Goal: Feedback & Contribution: Leave review/rating

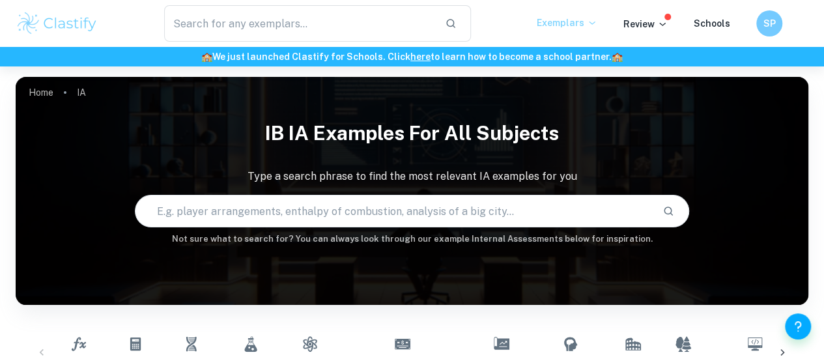
click at [597, 23] on icon at bounding box center [592, 23] width 10 height 10
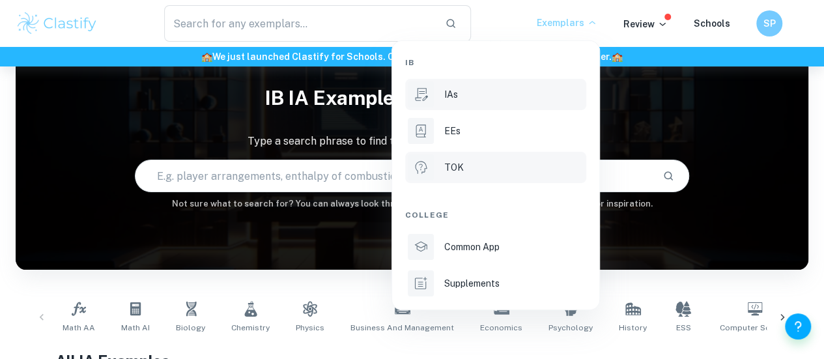
scroll to position [25, 0]
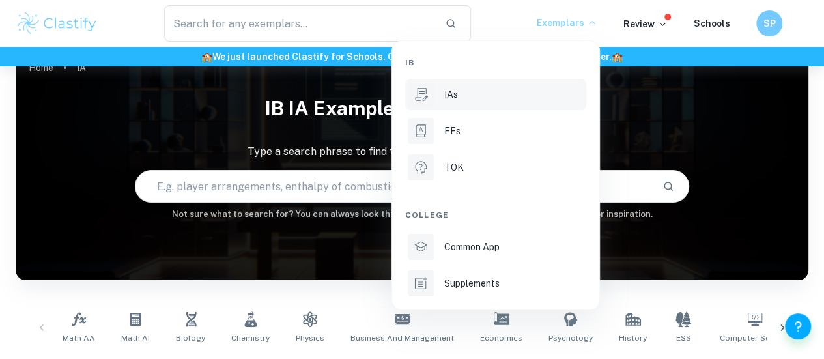
click at [663, 29] on div at bounding box center [412, 179] width 824 height 359
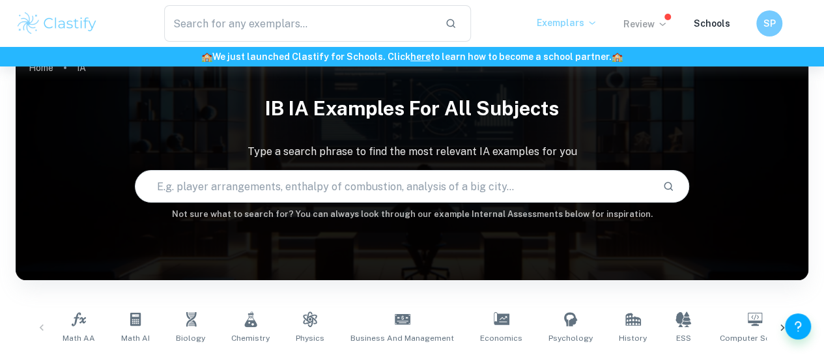
click at [649, 19] on p "Review" at bounding box center [646, 24] width 44 height 14
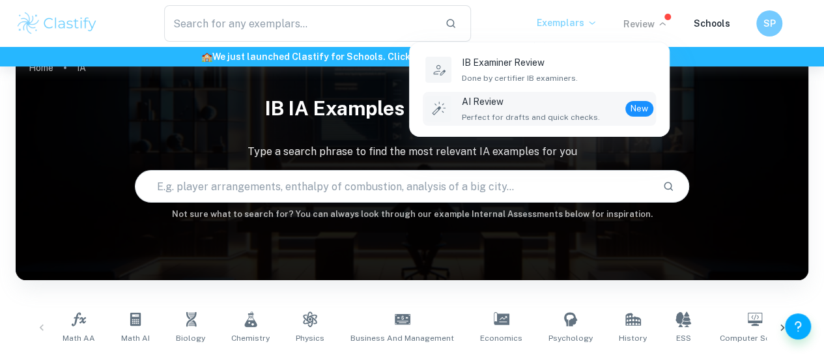
click at [564, 112] on span "Perfect for drafts and quick checks." at bounding box center [531, 117] width 138 height 12
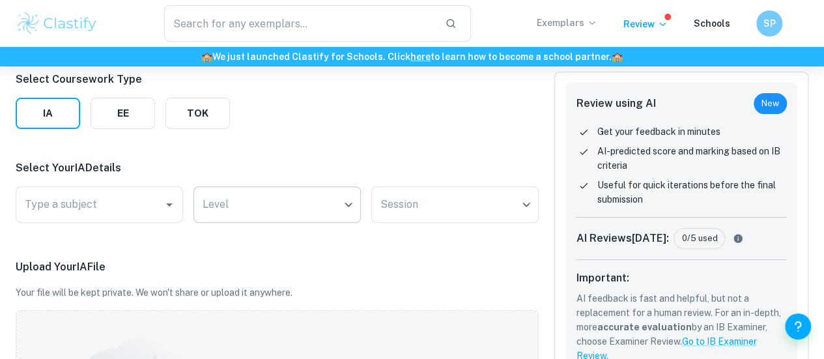
scroll to position [168, 0]
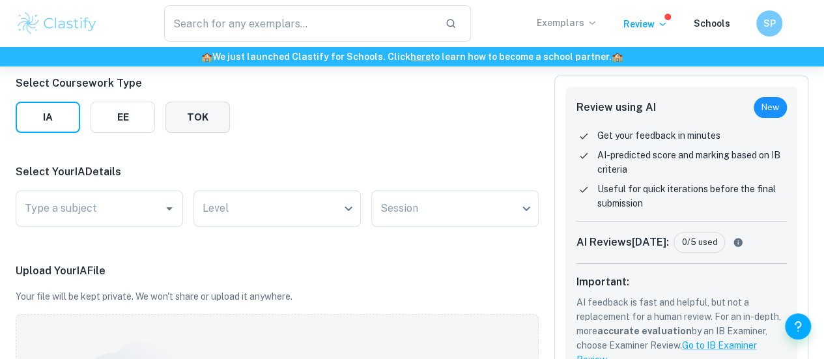
click at [193, 121] on button "TOK" at bounding box center [197, 117] width 65 height 31
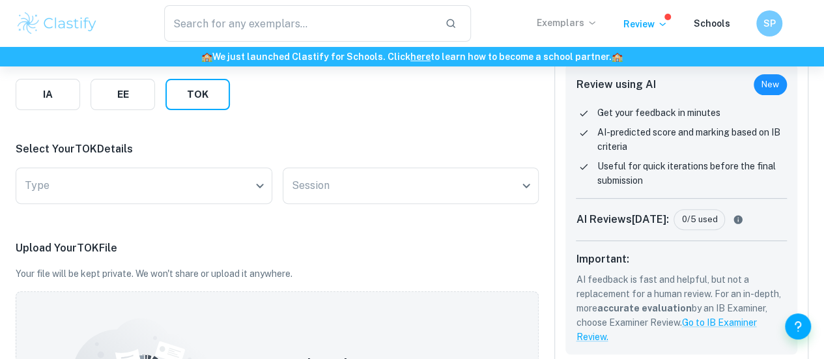
scroll to position [192, 0]
click at [164, 186] on body "We value your privacy We use cookies to enhance your browsing experience, serve…" at bounding box center [412, 54] width 824 height 359
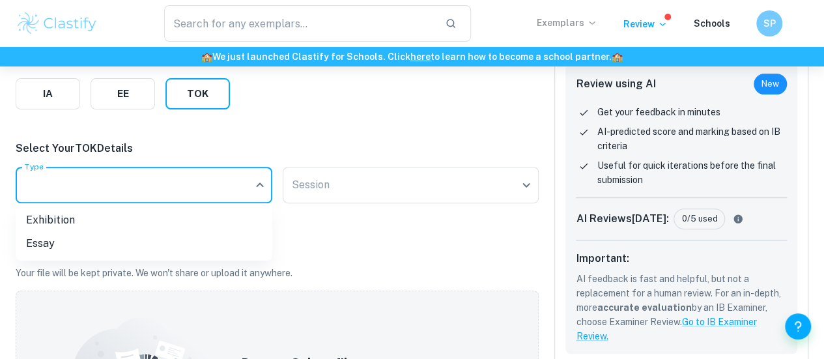
click at [81, 229] on li "Exhibition" at bounding box center [144, 219] width 257 height 23
type input "Exhibition"
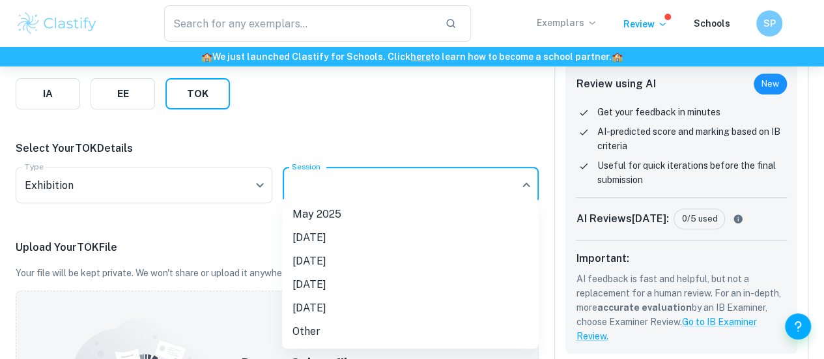
click at [305, 176] on body "We value your privacy We use cookies to enhance your browsing experience, serve…" at bounding box center [412, 54] width 824 height 359
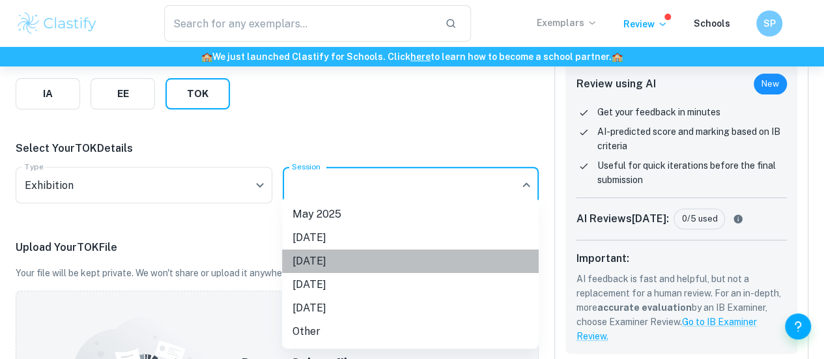
click at [313, 266] on li "[DATE]" at bounding box center [410, 261] width 257 height 23
type input "M26"
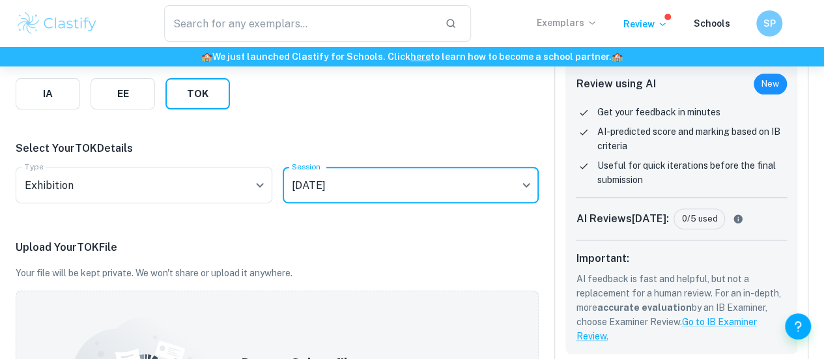
scroll to position [333, 0]
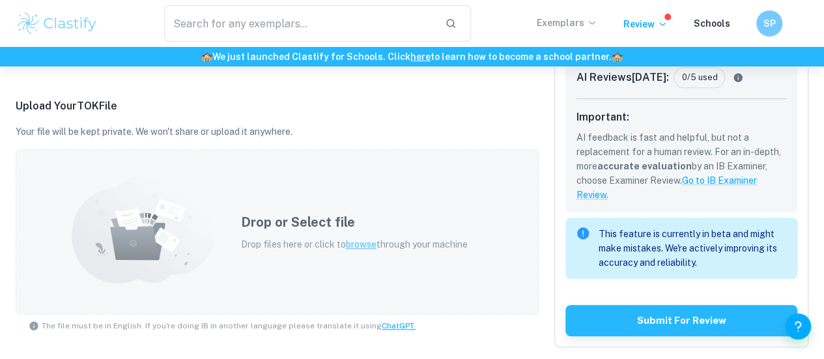
click at [373, 247] on span "browse" at bounding box center [361, 244] width 31 height 10
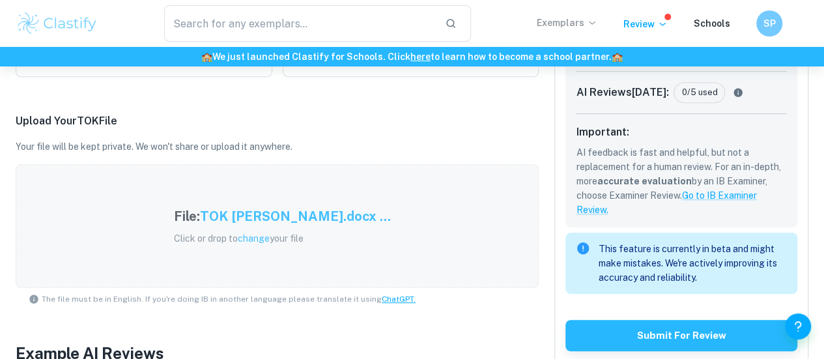
scroll to position [319, 0]
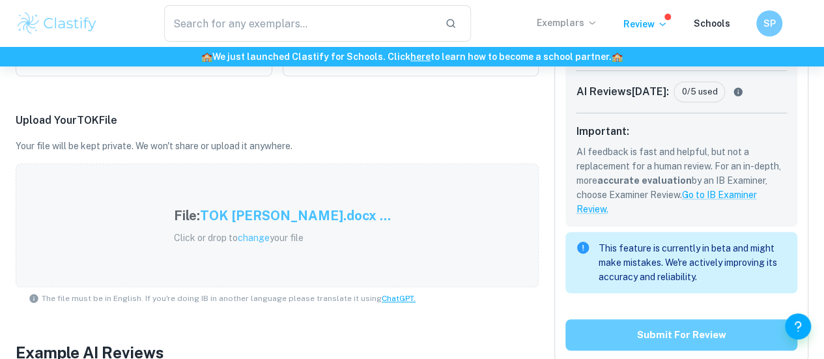
click at [659, 333] on button "Submit for review" at bounding box center [682, 334] width 232 height 31
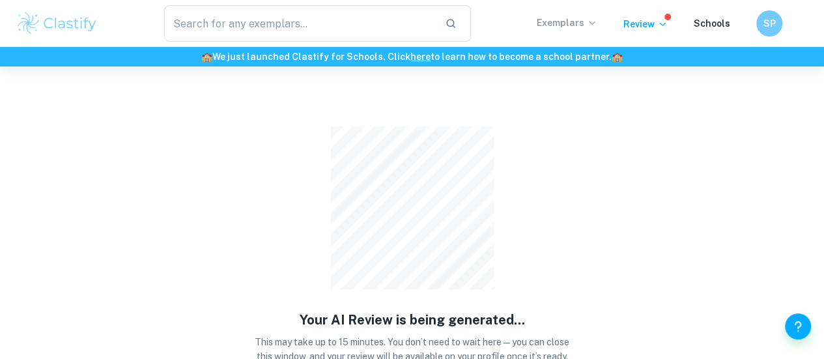
scroll to position [66, 0]
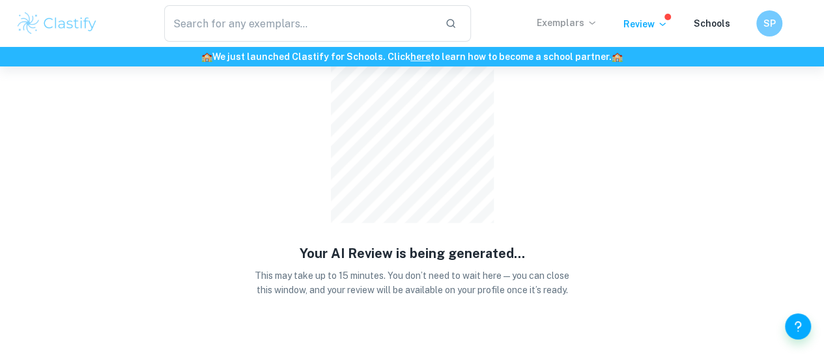
click at [758, 183] on div "Your AI Review is being generated... This may take up to 15 minutes. You don’t …" at bounding box center [412, 161] width 793 height 323
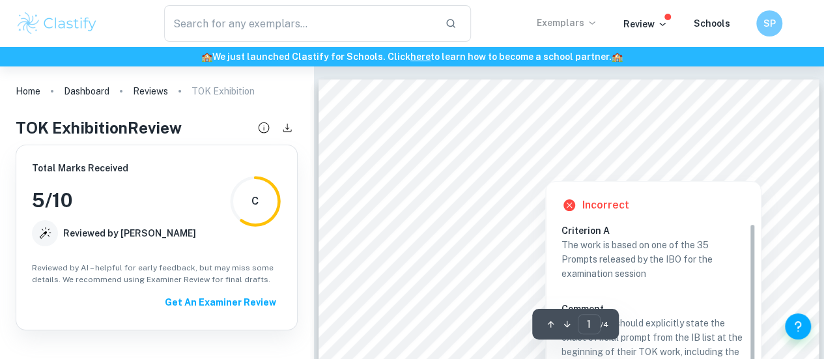
click at [633, 173] on div at bounding box center [545, 172] width 333 height 11
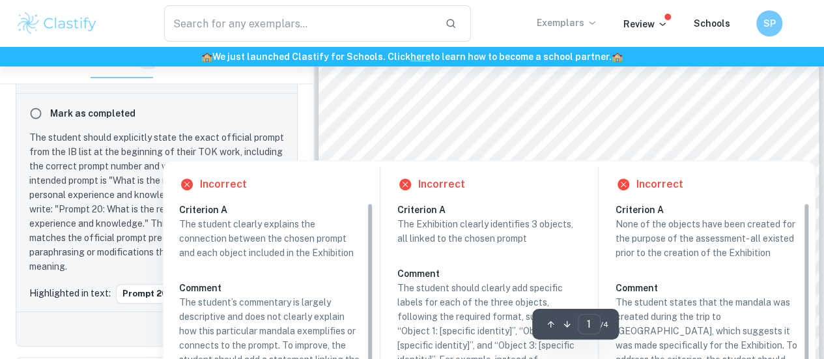
scroll to position [353, 0]
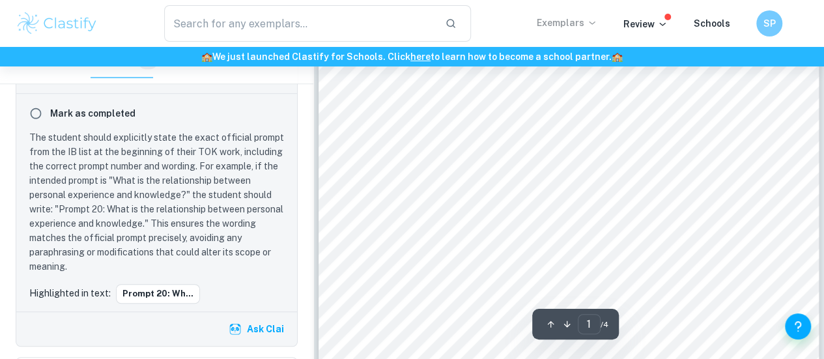
click at [766, 117] on div "The TOK Exhibition Prompt 20: What is the relationship between personal experie…" at bounding box center [569, 79] width 500 height 707
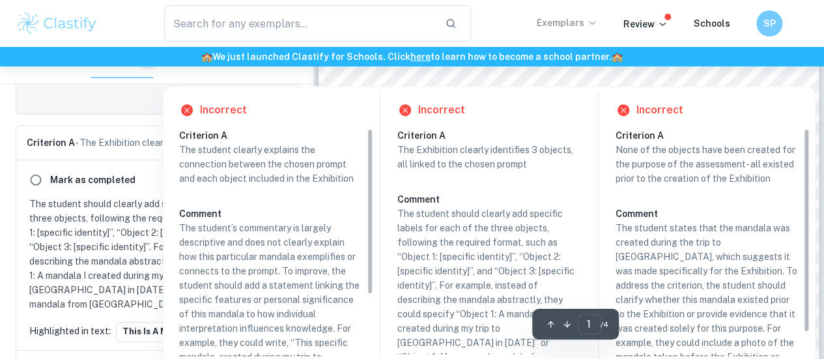
scroll to position [427, 0]
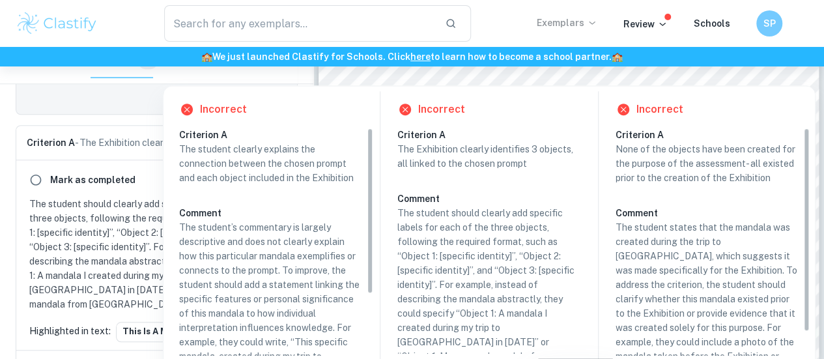
click at [90, 322] on div "Highlighted in text: This is a man..." at bounding box center [156, 332] width 265 height 20
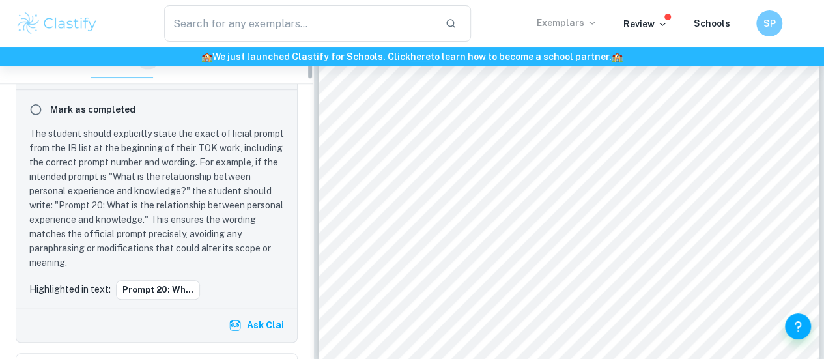
scroll to position [315, 0]
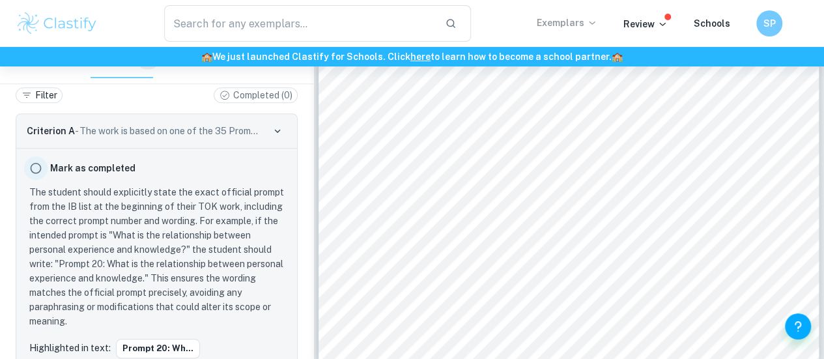
click at [39, 171] on input "radio" at bounding box center [35, 167] width 23 height 23
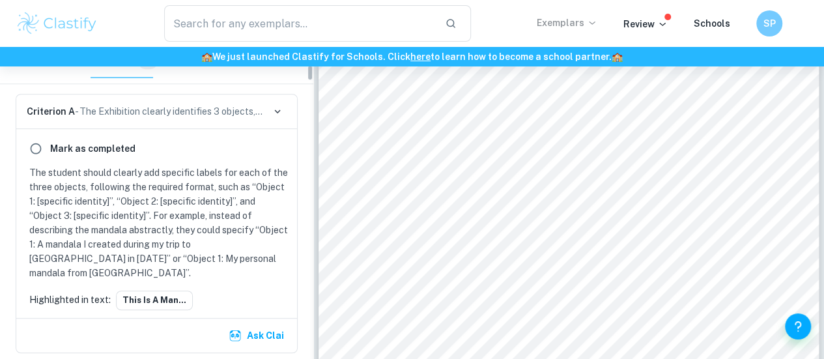
scroll to position [336, 0]
click at [160, 289] on button "This is a man..." at bounding box center [154, 299] width 77 height 20
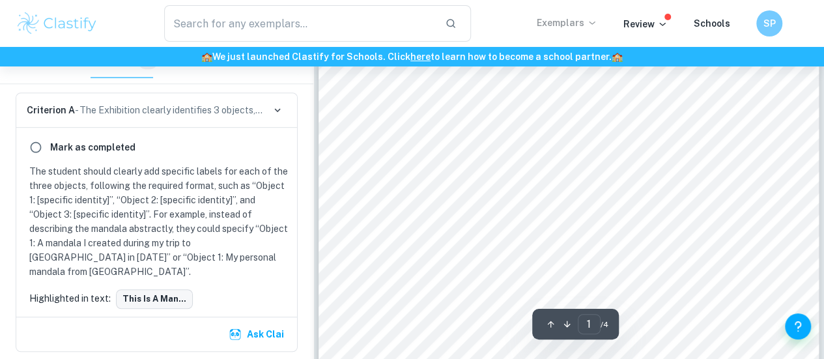
scroll to position [367, 0]
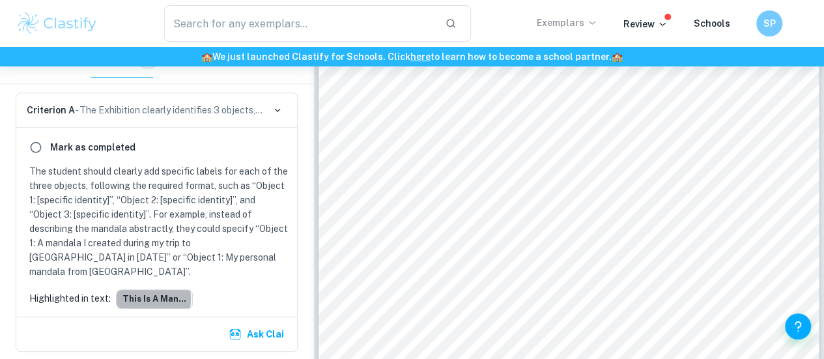
click at [126, 289] on button "This is a man..." at bounding box center [154, 299] width 77 height 20
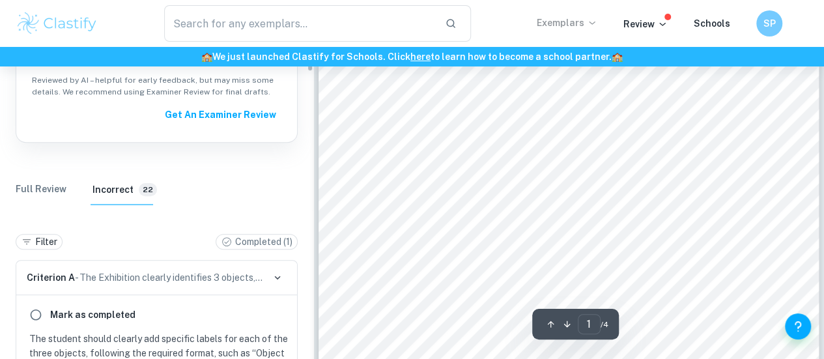
scroll to position [167, 0]
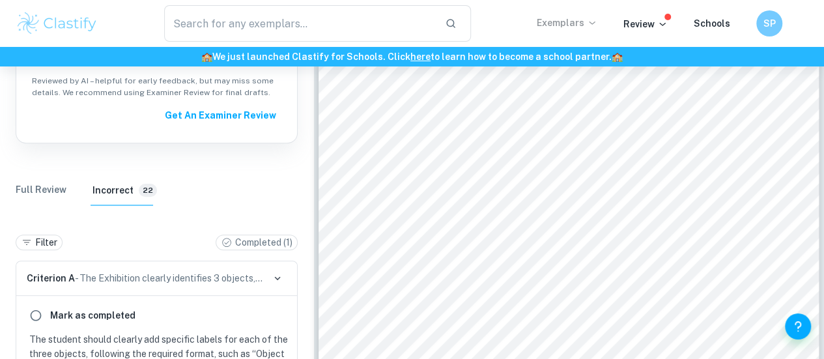
click at [218, 235] on div "Filter Completed ( 1 )" at bounding box center [157, 240] width 282 height 42
click at [250, 244] on p "Completed ( 1 )" at bounding box center [263, 242] width 57 height 14
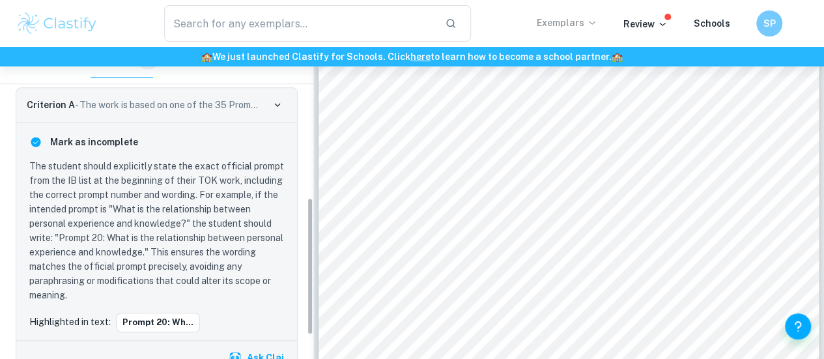
scroll to position [341, 0]
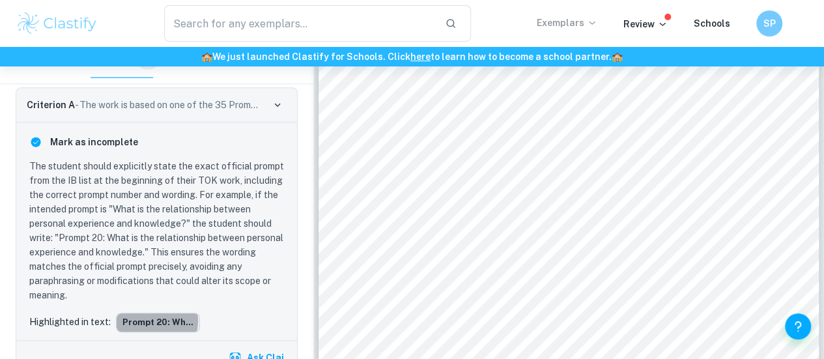
click at [146, 321] on button "Prompt 20: Wh..." at bounding box center [158, 323] width 84 height 20
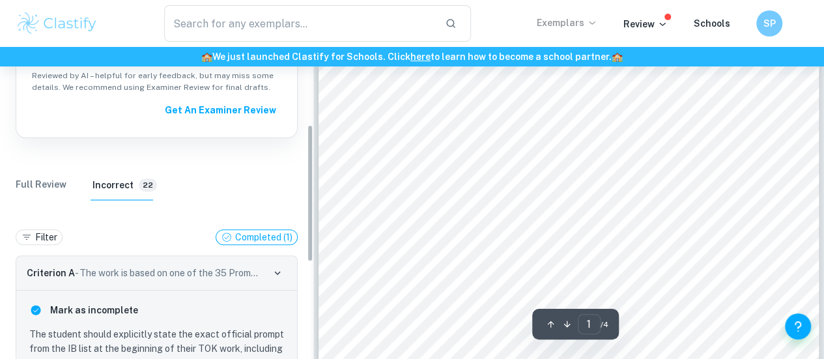
scroll to position [167, 0]
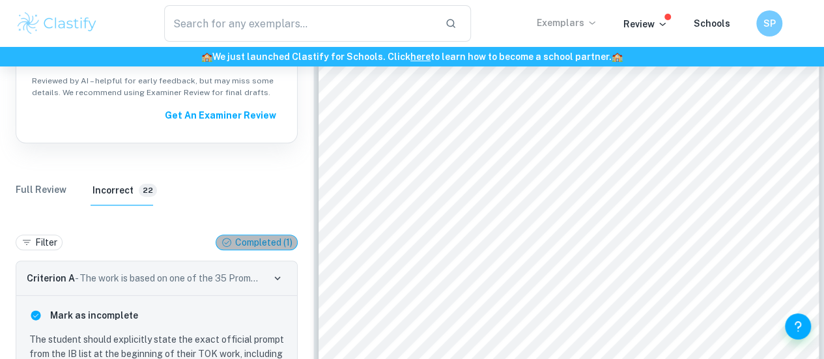
click at [259, 250] on p "Completed ( 1 )" at bounding box center [263, 242] width 57 height 14
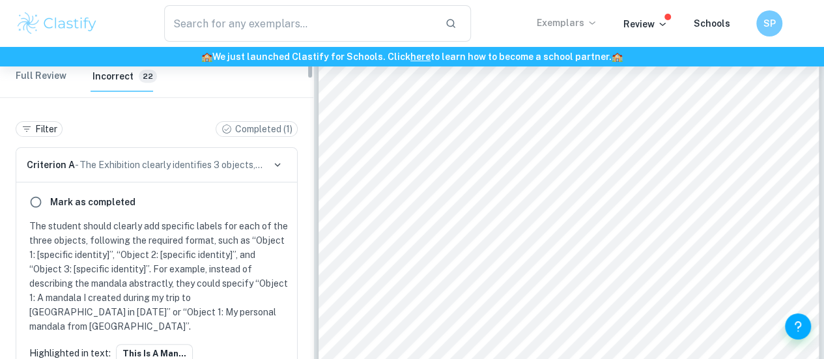
scroll to position [332, 0]
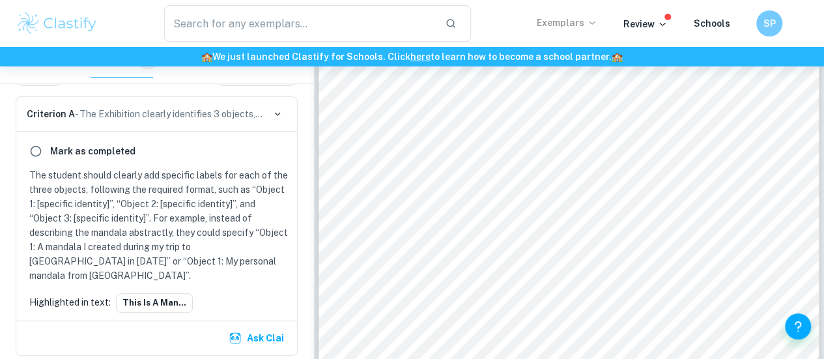
click at [139, 205] on p "The student should clearly add specific labels for each of the three objects, f…" at bounding box center [159, 225] width 260 height 115
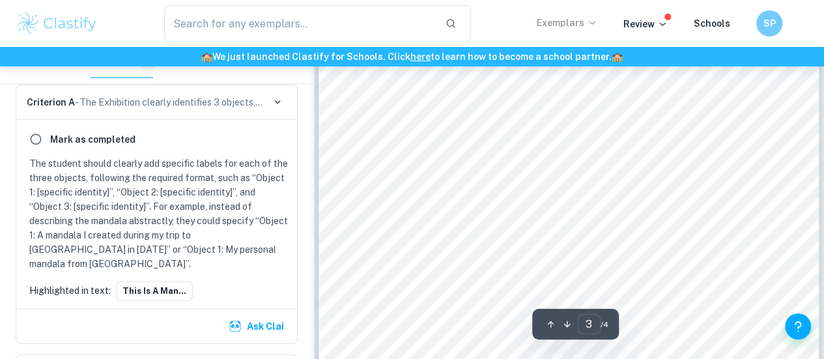
scroll to position [1554, 0]
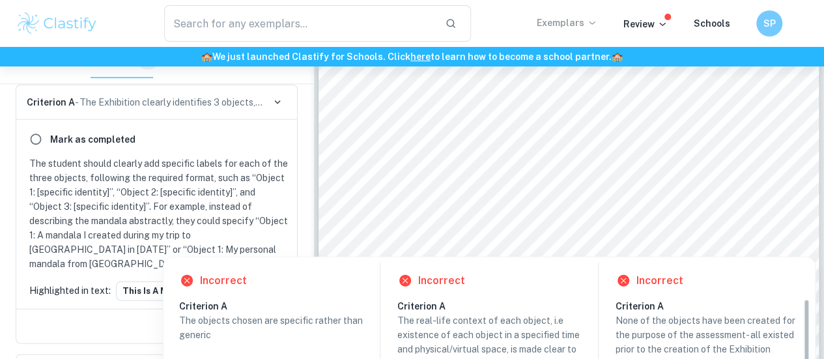
click at [522, 202] on div at bounding box center [570, 215] width 175 height 27
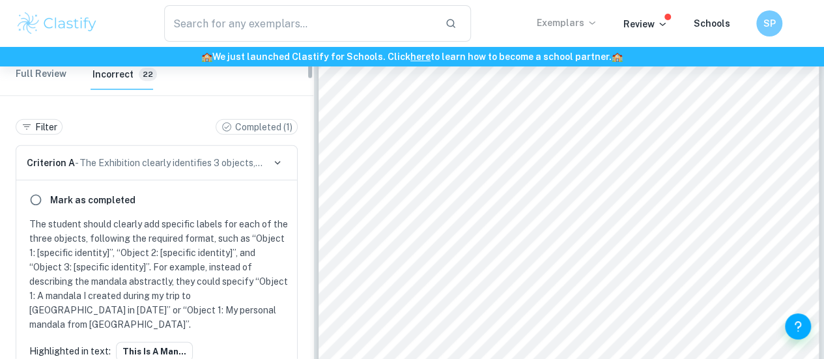
scroll to position [345, 0]
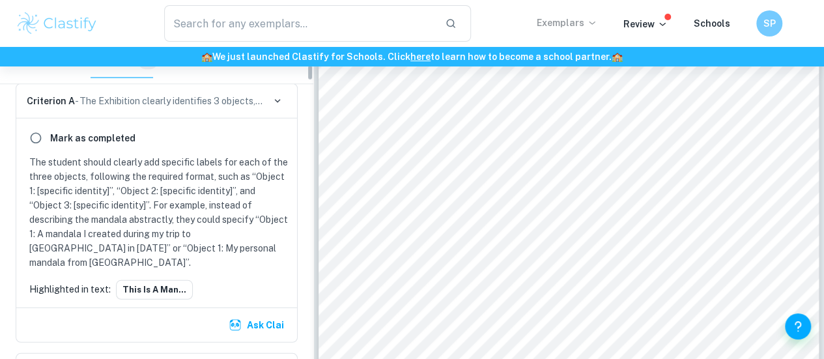
click at [227, 195] on p "The student should clearly add specific labels for each of the three objects, f…" at bounding box center [159, 212] width 260 height 115
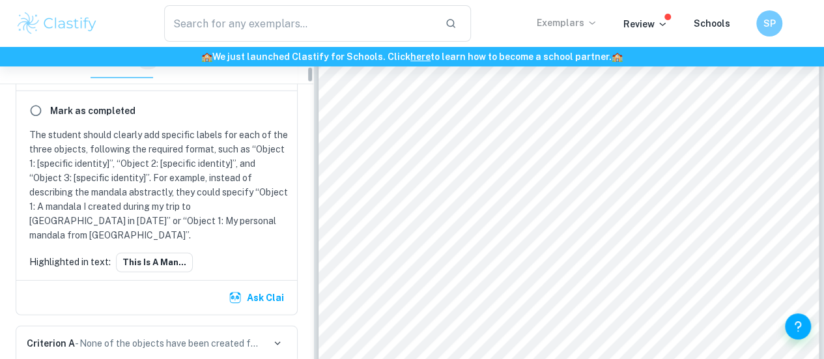
scroll to position [374, 0]
click at [34, 102] on input "radio" at bounding box center [35, 109] width 23 height 23
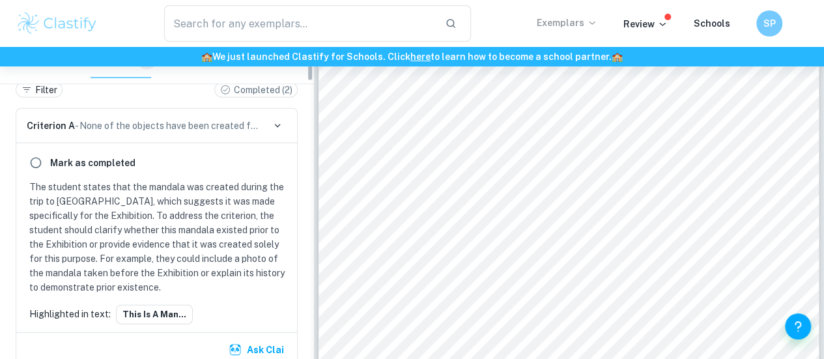
scroll to position [324, 0]
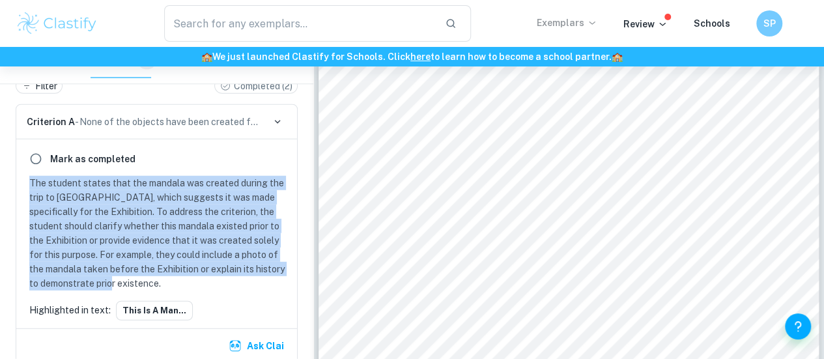
drag, startPoint x: 98, startPoint y: 285, endPoint x: 29, endPoint y: 183, distance: 123.2
click at [29, 183] on div "The student states that the mandala was created during the trip to [GEOGRAPHIC_…" at bounding box center [156, 233] width 265 height 115
copy p "The student states that the mandala was created during the trip to [GEOGRAPHIC_…"
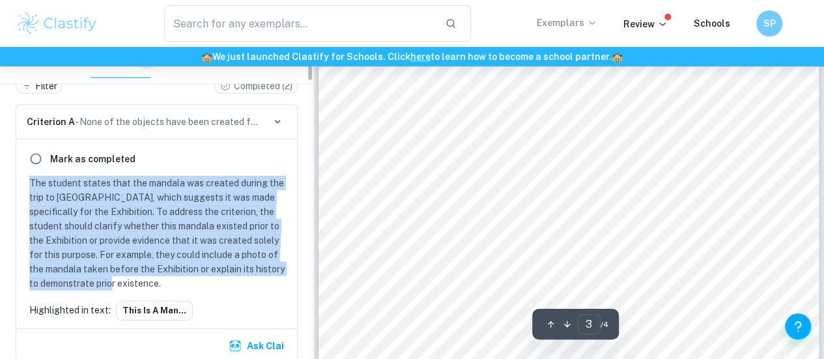
scroll to position [347, 0]
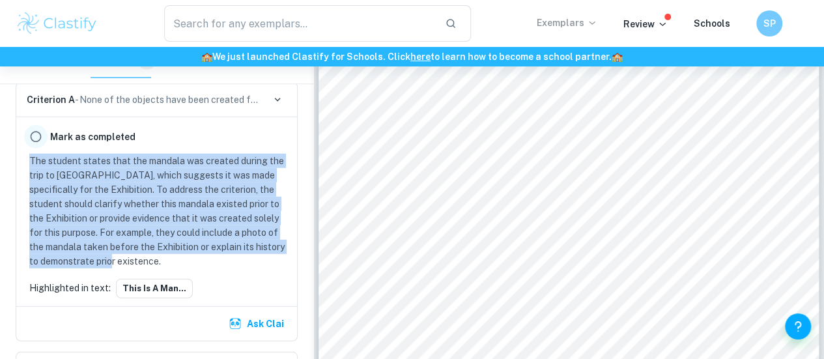
click at [36, 141] on input "radio" at bounding box center [35, 136] width 23 height 23
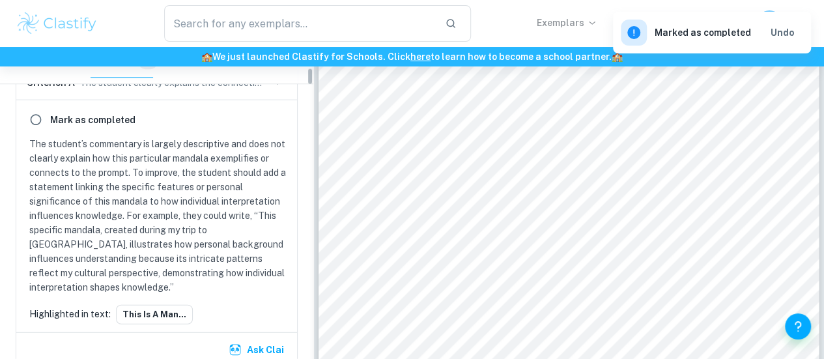
scroll to position [367, 0]
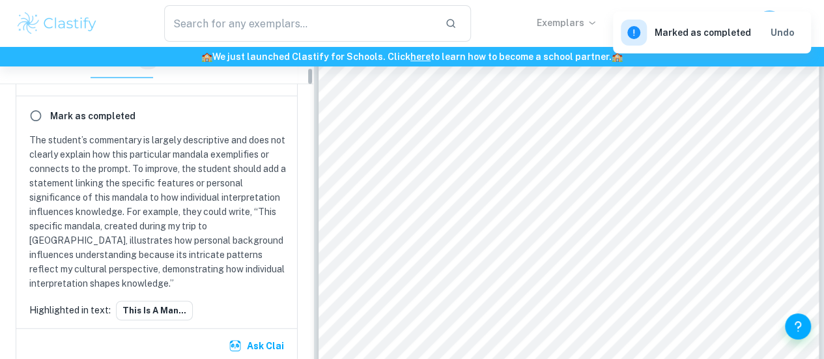
click at [199, 193] on p "The student’s commentary is largely descriptive and does not clearly explain ho…" at bounding box center [159, 212] width 260 height 158
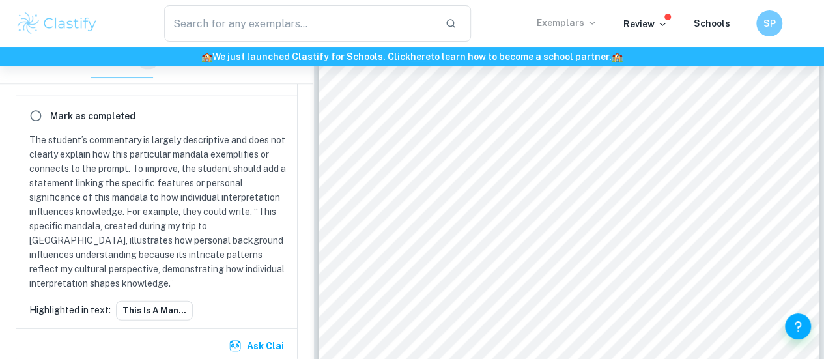
click at [227, 206] on p "The student’s commentary is largely descriptive and does not clearly explain ho…" at bounding box center [159, 212] width 260 height 158
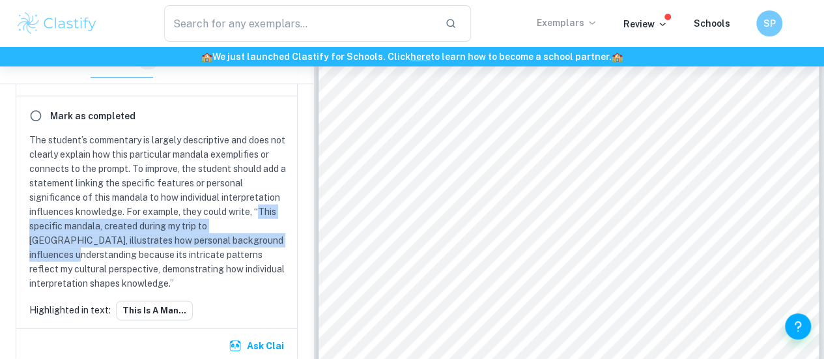
drag, startPoint x: 259, startPoint y: 216, endPoint x: 248, endPoint y: 237, distance: 24.5
click at [248, 237] on p "The student’s commentary is largely descriptive and does not clearly explain ho…" at bounding box center [159, 212] width 260 height 158
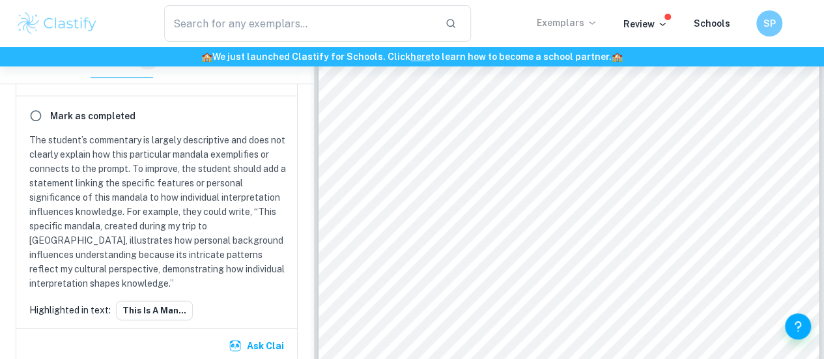
click at [270, 195] on p "The student’s commentary is largely descriptive and does not clearly explain ho…" at bounding box center [159, 212] width 260 height 158
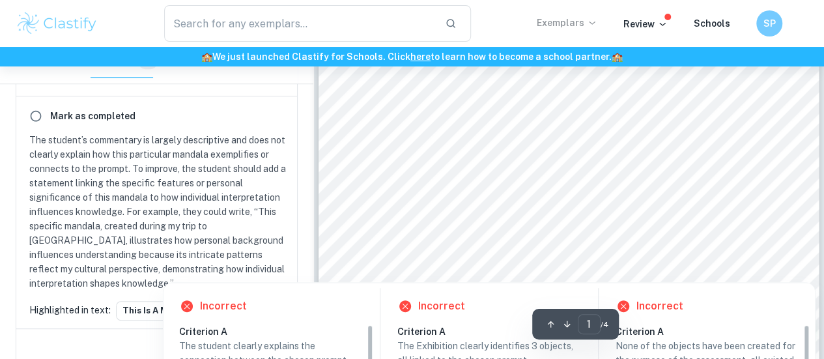
scroll to position [243, 0]
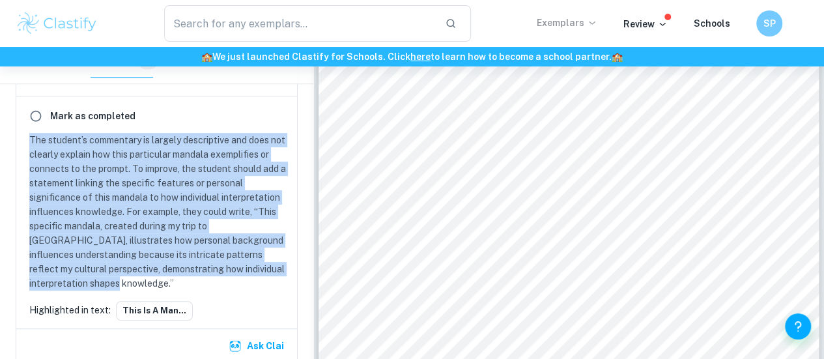
drag, startPoint x: 23, startPoint y: 130, endPoint x: 86, endPoint y: 285, distance: 167.2
click at [86, 285] on div "[PERSON_NAME] as completed The student’s commentary is largely descriptive and …" at bounding box center [156, 212] width 281 height 232
copy p "The student’s commentary is largely descriptive and does not clearly explain ho…"
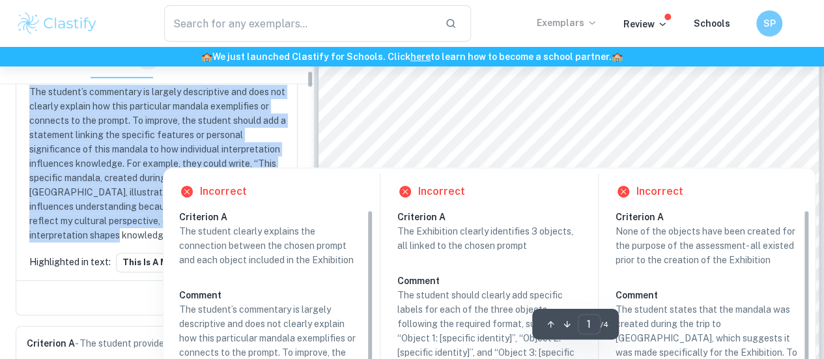
scroll to position [366, 0]
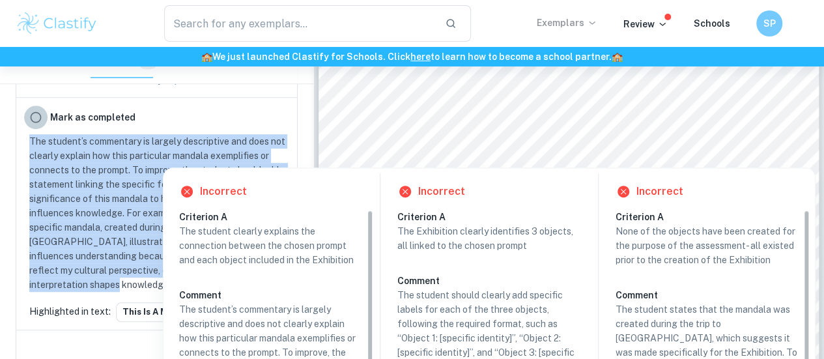
click at [38, 119] on input "radio" at bounding box center [35, 117] width 23 height 23
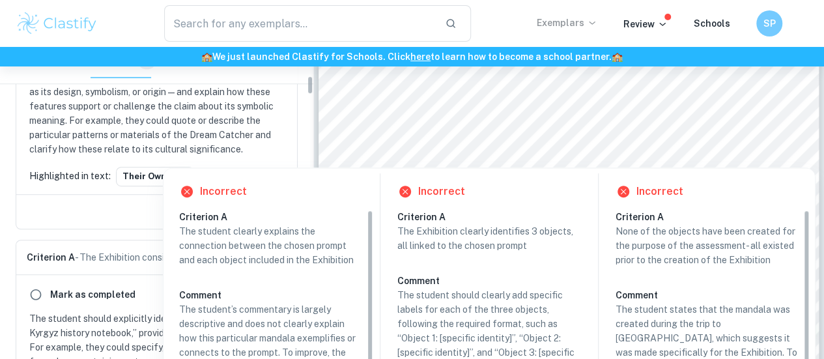
scroll to position [477, 0]
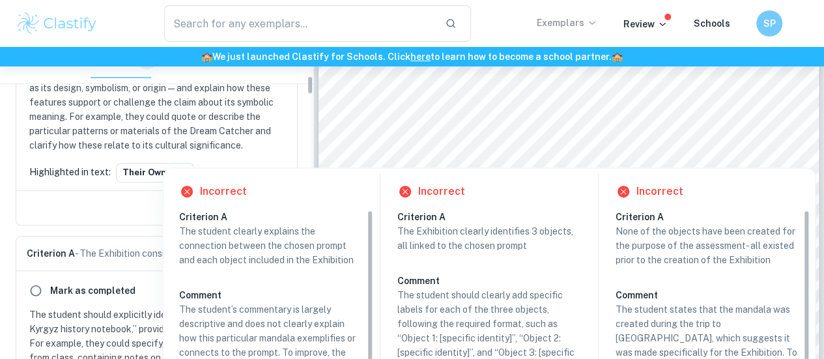
click at [181, 121] on p "The student’s statement about the friend’s interpretation of the Dream Catcher …" at bounding box center [159, 87] width 260 height 129
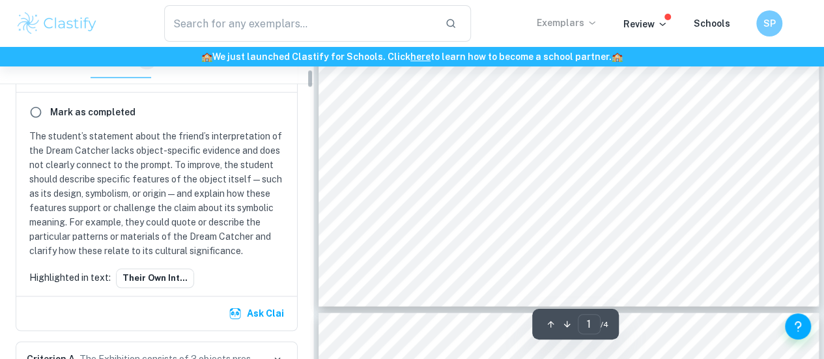
scroll to position [371, 0]
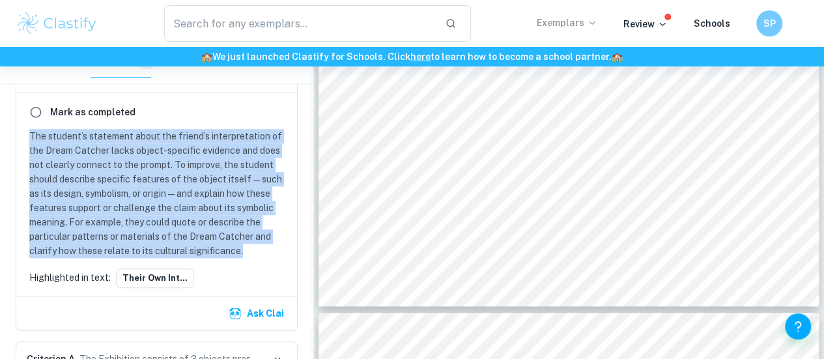
drag, startPoint x: 246, startPoint y: 256, endPoint x: 8, endPoint y: 139, distance: 265.7
drag, startPoint x: 232, startPoint y: 248, endPoint x: 26, endPoint y: 139, distance: 232.9
click at [26, 139] on div "[PERSON_NAME] as completed The student’s statement about the friend’s interpret…" at bounding box center [156, 194] width 281 height 203
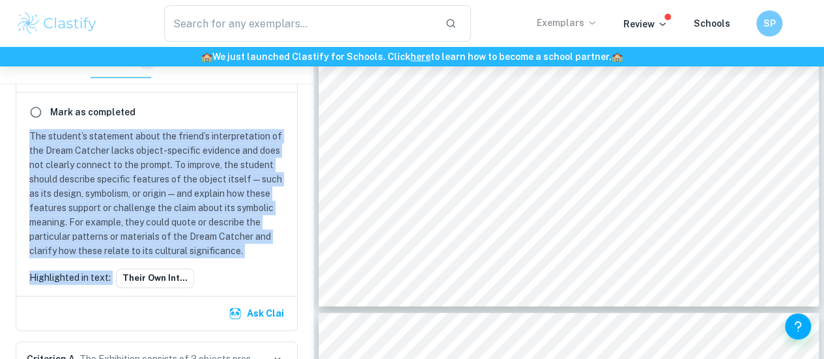
click at [218, 261] on div "[PERSON_NAME] as completed The student’s statement about the friend’s interpret…" at bounding box center [156, 194] width 281 height 203
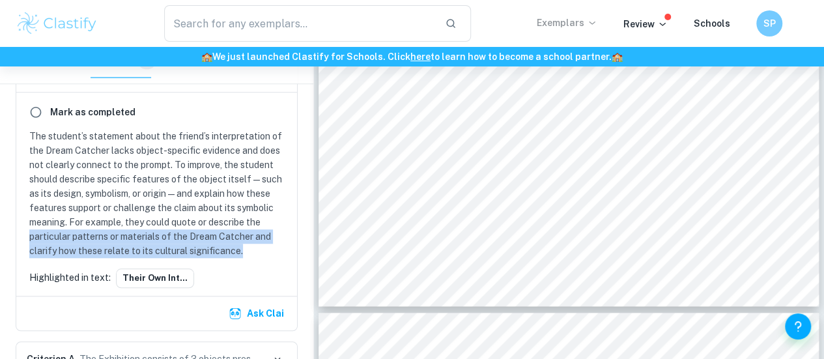
drag, startPoint x: 246, startPoint y: 257, endPoint x: 29, endPoint y: 227, distance: 219.8
click at [29, 227] on div "The student’s statement about the friend’s interpretation of the Dream Catcher …" at bounding box center [156, 193] width 265 height 129
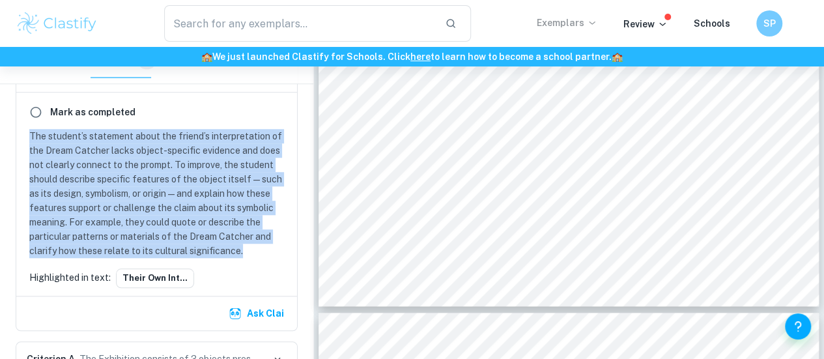
drag, startPoint x: 24, startPoint y: 132, endPoint x: 255, endPoint y: 255, distance: 261.1
click at [255, 255] on div "The student’s statement about the friend’s interpretation of the Dream Catcher …" at bounding box center [156, 193] width 265 height 129
copy p "The student’s statement about the friend’s interpretation of the Dream Catcher …"
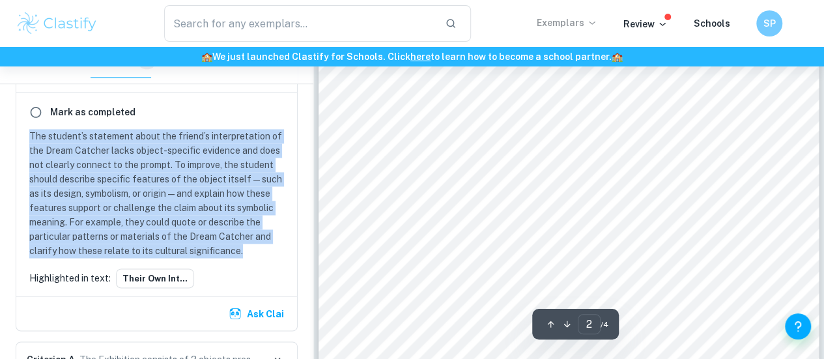
scroll to position [958, 0]
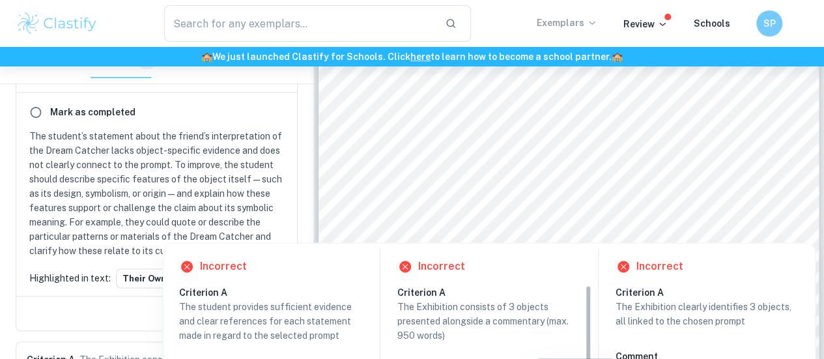
click at [48, 118] on div "Mark as completed" at bounding box center [156, 111] width 265 height 23
click at [38, 114] on input "radio" at bounding box center [35, 111] width 23 height 23
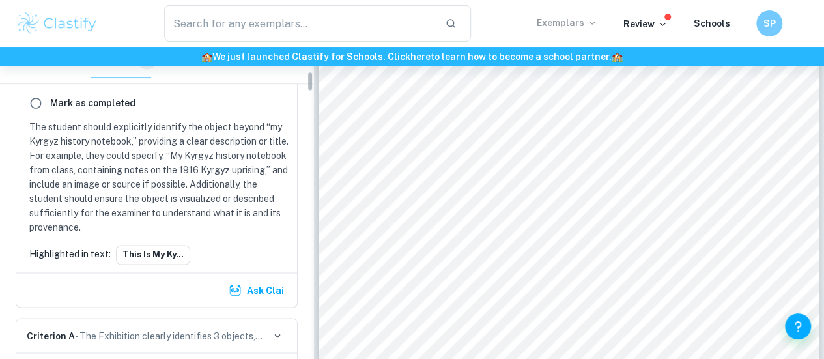
scroll to position [380, 0]
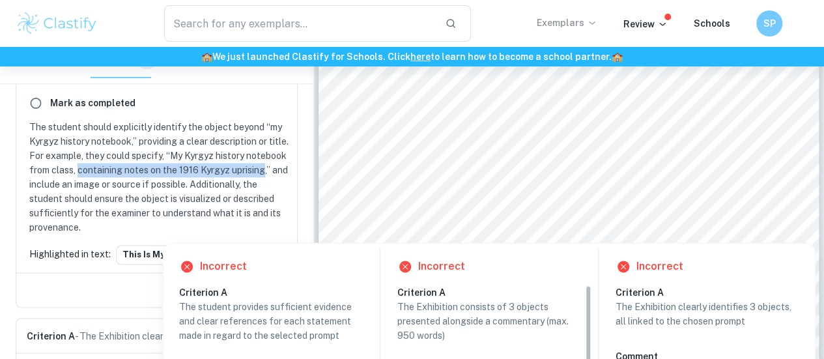
drag, startPoint x: 120, startPoint y: 169, endPoint x: 61, endPoint y: 185, distance: 61.5
click at [61, 185] on p "The student should explicitly identify the object beyond “my Kyrgyz history not…" at bounding box center [159, 177] width 260 height 115
copy p "containing notes on the 1916 Kyrgyz uprising"
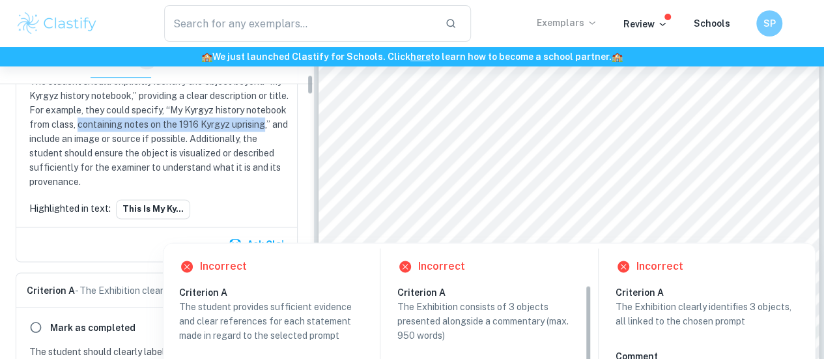
scroll to position [429, 0]
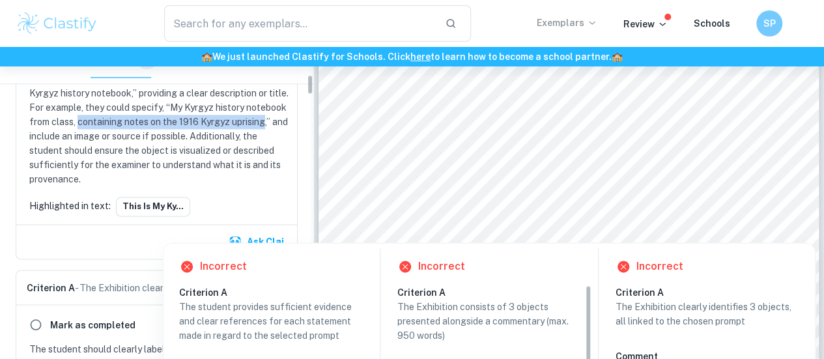
click at [134, 127] on p "The student should explicitly identify the object beyond “my Kyrgyz history not…" at bounding box center [159, 129] width 260 height 115
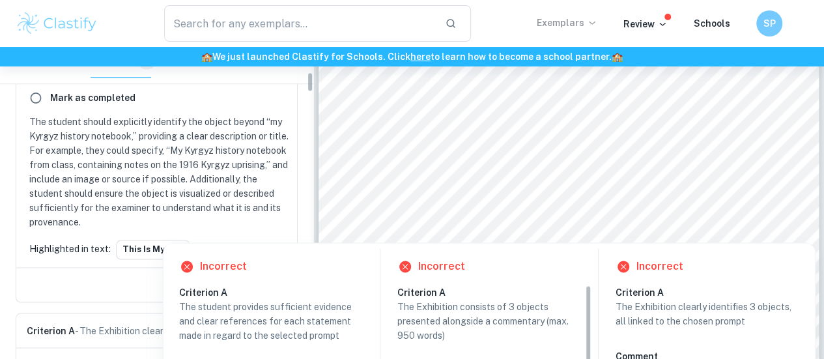
scroll to position [384, 0]
click at [41, 98] on input "radio" at bounding box center [35, 98] width 23 height 23
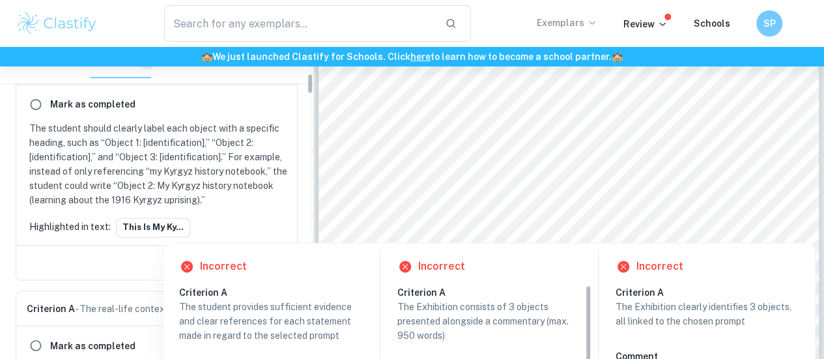
scroll to position [379, 0]
click at [38, 104] on input "radio" at bounding box center [35, 104] width 23 height 23
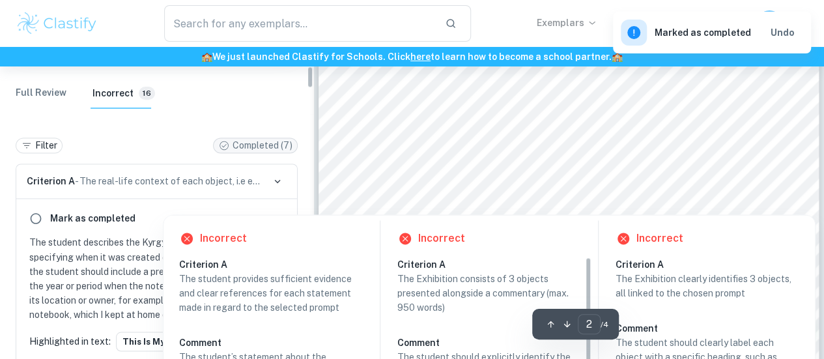
scroll to position [267, 0]
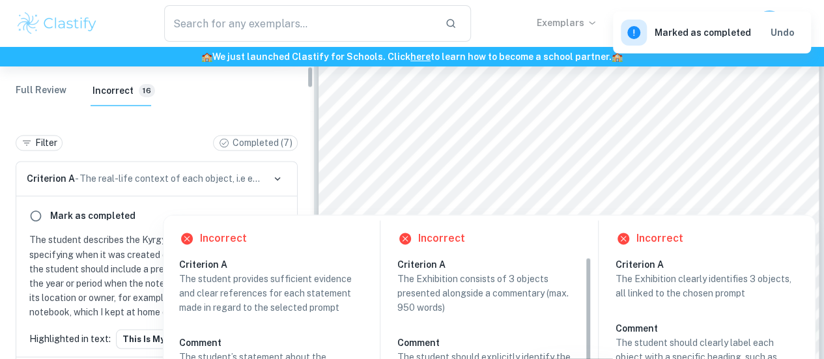
click at [249, 152] on div "Filter Completed ( 7 )" at bounding box center [157, 140] width 282 height 42
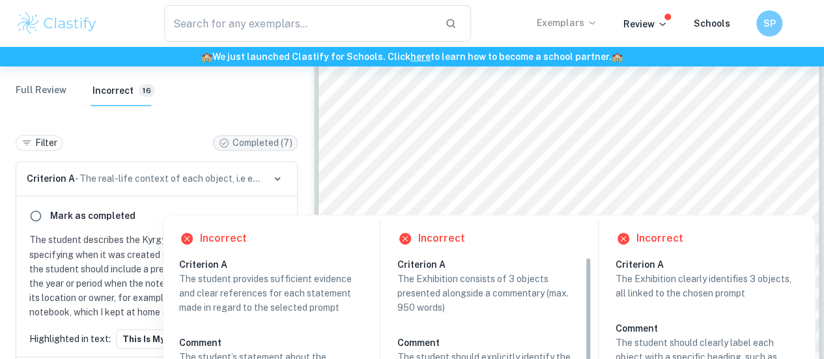
click at [255, 147] on p "Completed ( 7 )" at bounding box center [263, 143] width 60 height 14
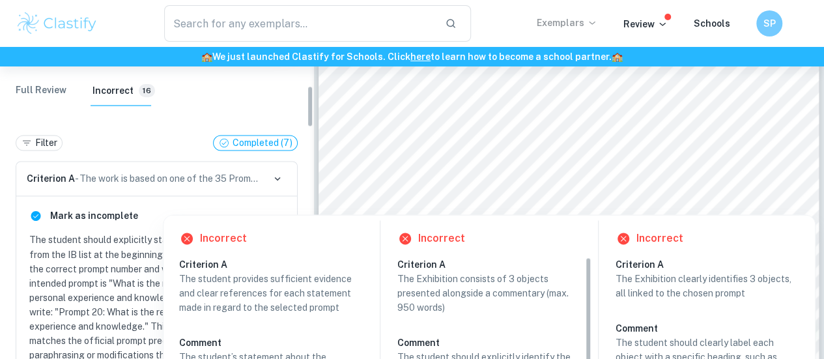
scroll to position [382, 0]
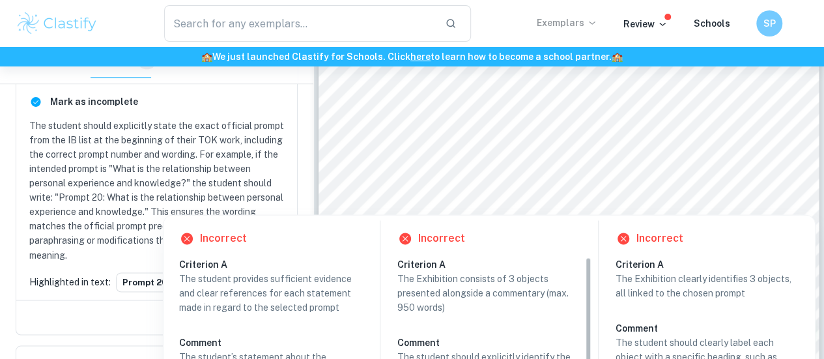
drag, startPoint x: 122, startPoint y: 184, endPoint x: 89, endPoint y: 180, distance: 34.2
click at [89, 180] on p "The student should explicitly state the exact official prompt from the IB list …" at bounding box center [159, 190] width 260 height 143
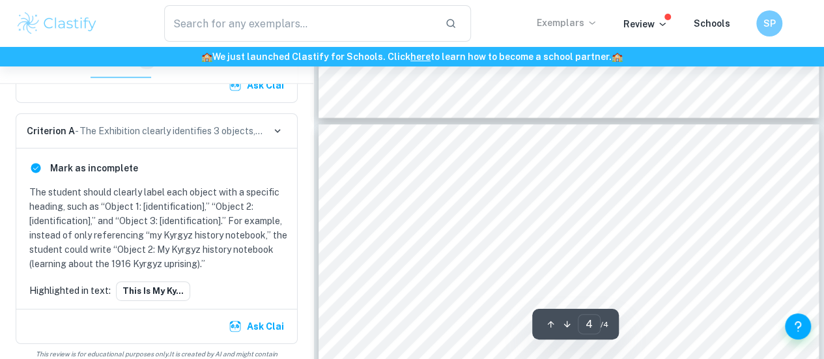
scroll to position [2094, 0]
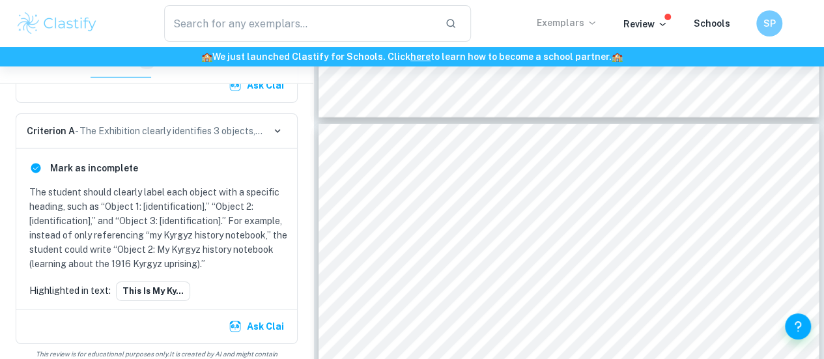
click at [119, 210] on p "The student should clearly label each object with a specific heading, such as “…" at bounding box center [159, 228] width 260 height 86
click at [154, 281] on button "This is my Ky..." at bounding box center [153, 291] width 74 height 20
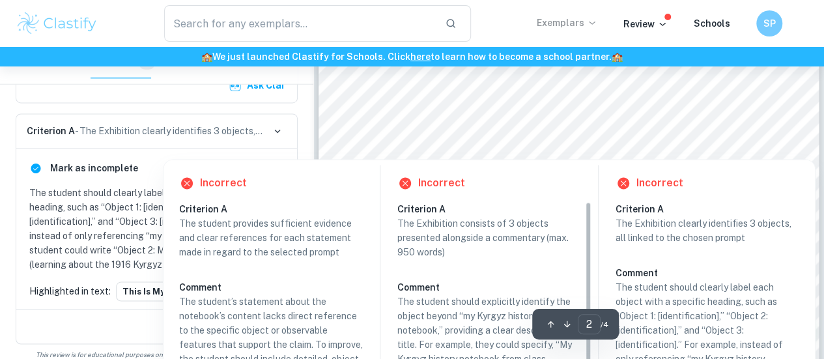
scroll to position [1040, 0]
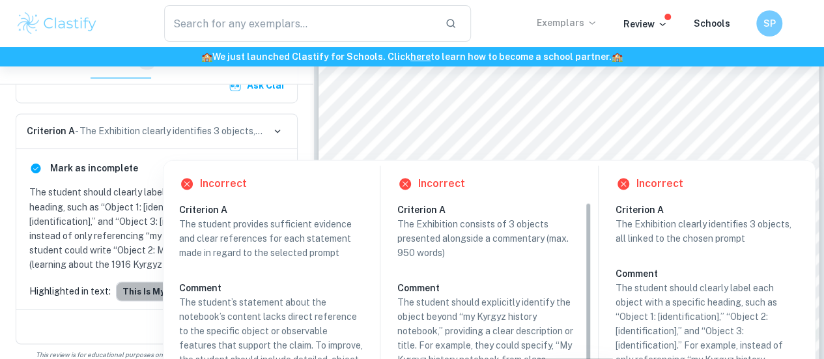
click at [139, 281] on button "This is my Ky..." at bounding box center [153, 291] width 74 height 20
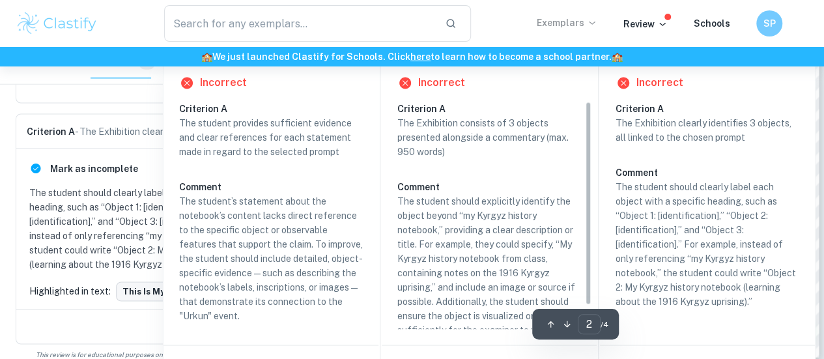
scroll to position [1143, 0]
click at [137, 281] on button "This is my Ky..." at bounding box center [153, 291] width 74 height 20
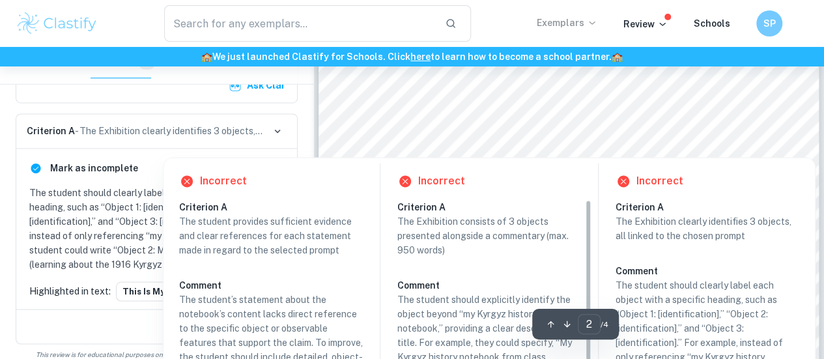
scroll to position [1035, 0]
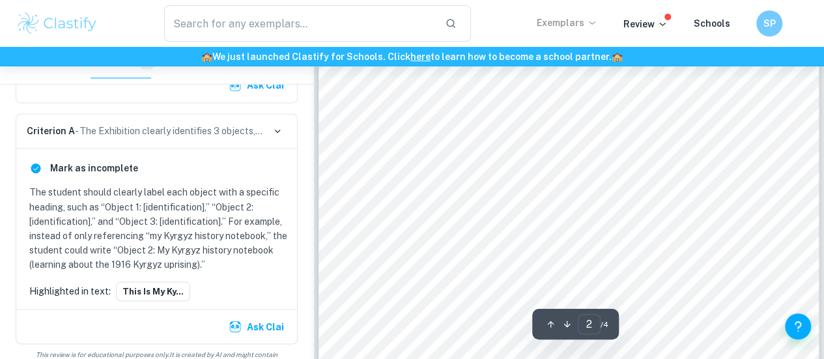
click at [322, 118] on div "ways of knowing such as perception and emotion influence these interpretations.…" at bounding box center [569, 110] width 500 height 707
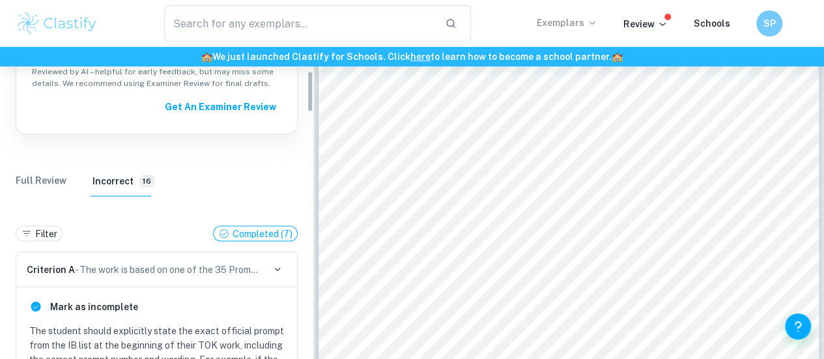
scroll to position [182, 0]
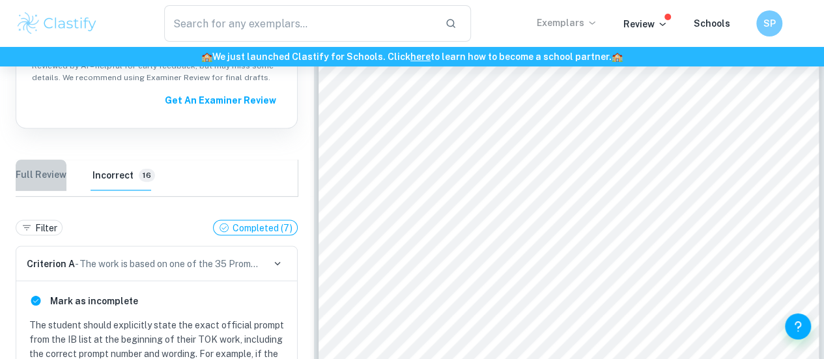
click at [54, 173] on Review "Full Review" at bounding box center [41, 175] width 51 height 31
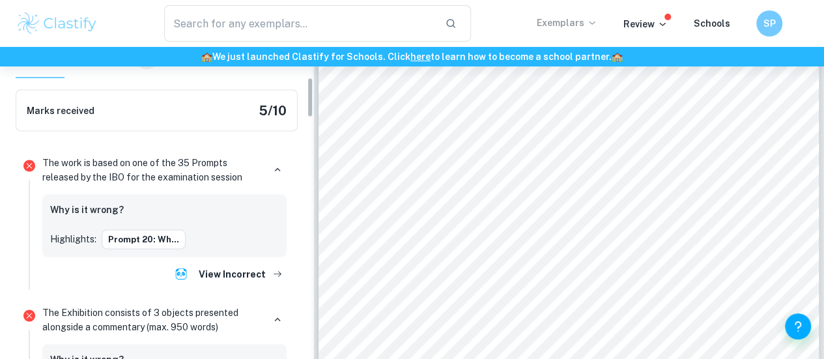
scroll to position [227, 0]
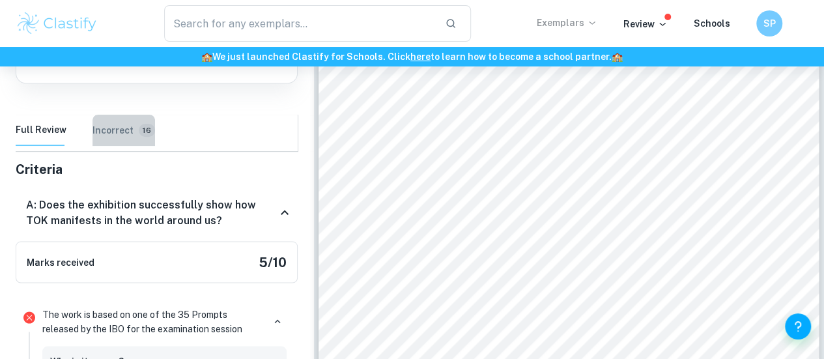
click at [122, 139] on button "Incorrect 16" at bounding box center [124, 130] width 63 height 31
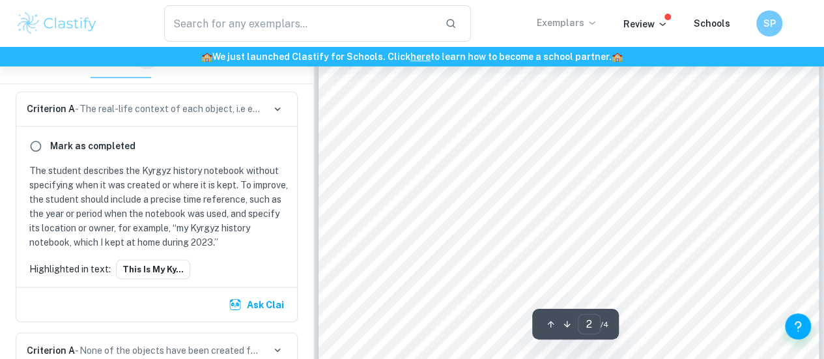
scroll to position [1068, 0]
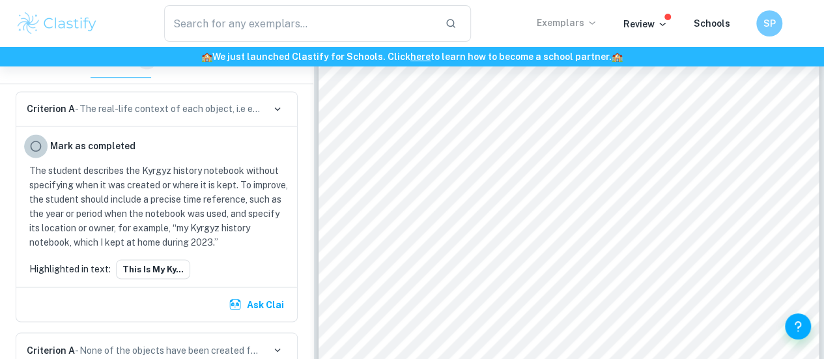
click at [35, 146] on input "radio" at bounding box center [35, 145] width 23 height 23
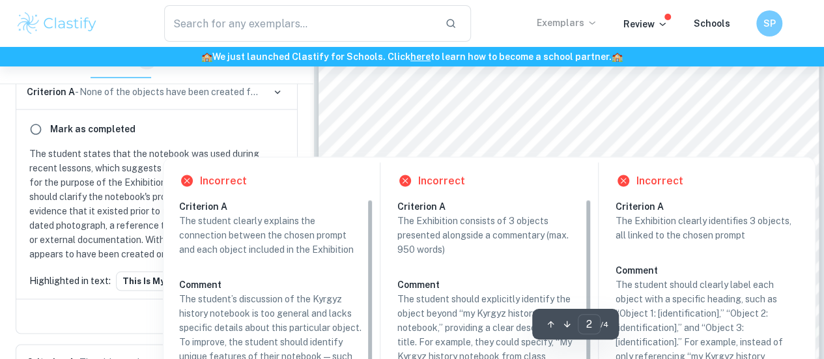
scroll to position [1098, 0]
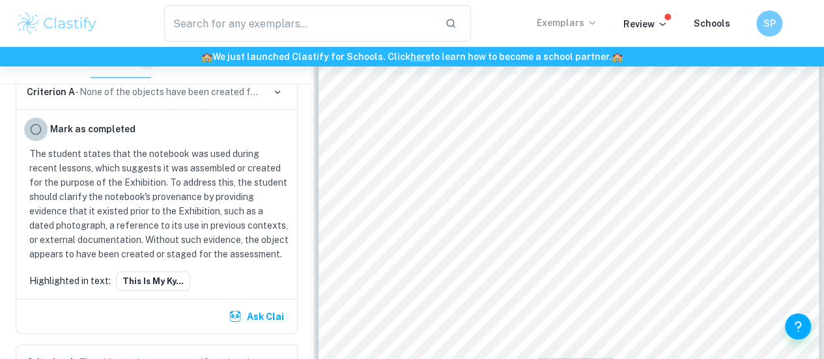
click at [29, 127] on input "radio" at bounding box center [35, 128] width 23 height 23
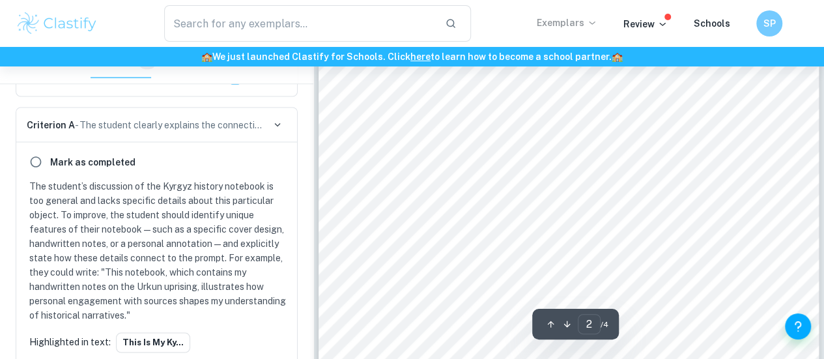
scroll to position [1126, 0]
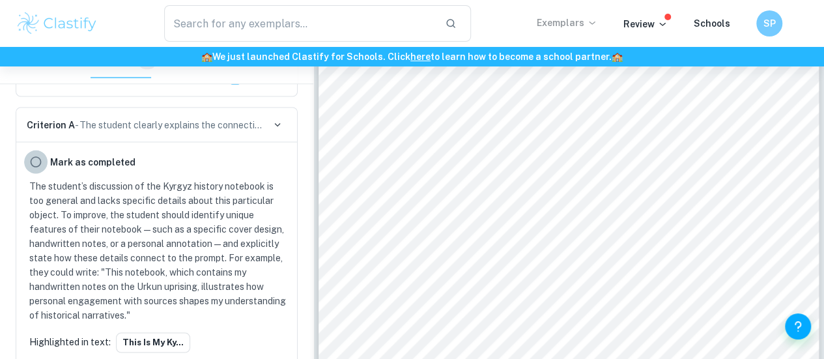
click at [38, 156] on input "radio" at bounding box center [35, 161] width 23 height 23
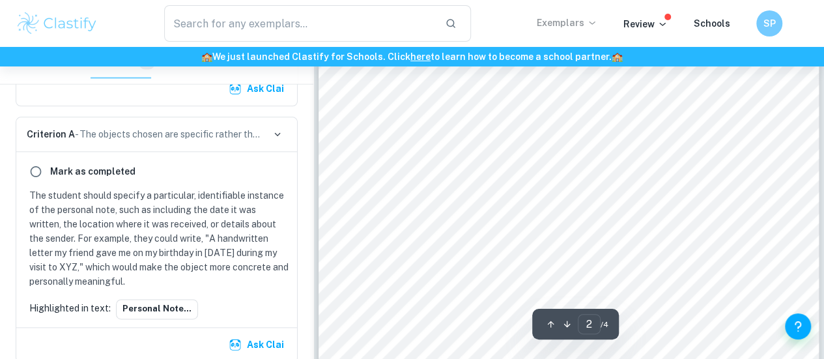
scroll to position [754, 0]
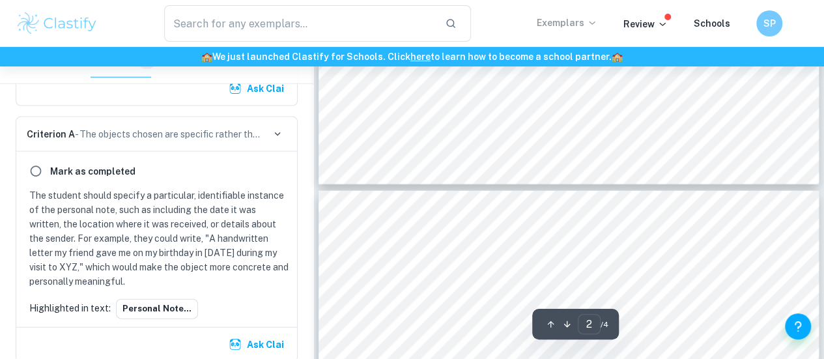
type input "3"
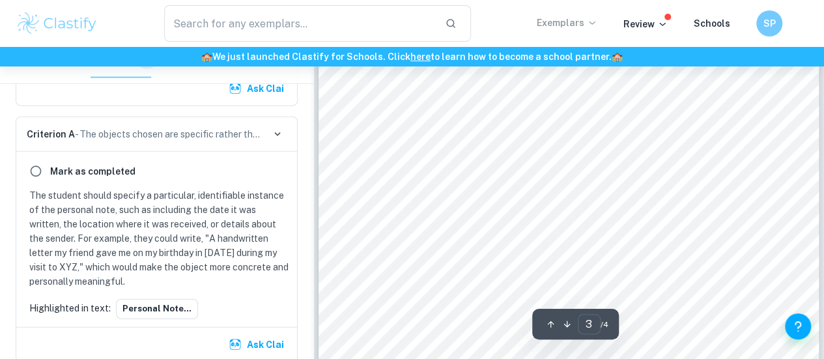
scroll to position [1470, 0]
